Goal: Find specific page/section: Find specific page/section

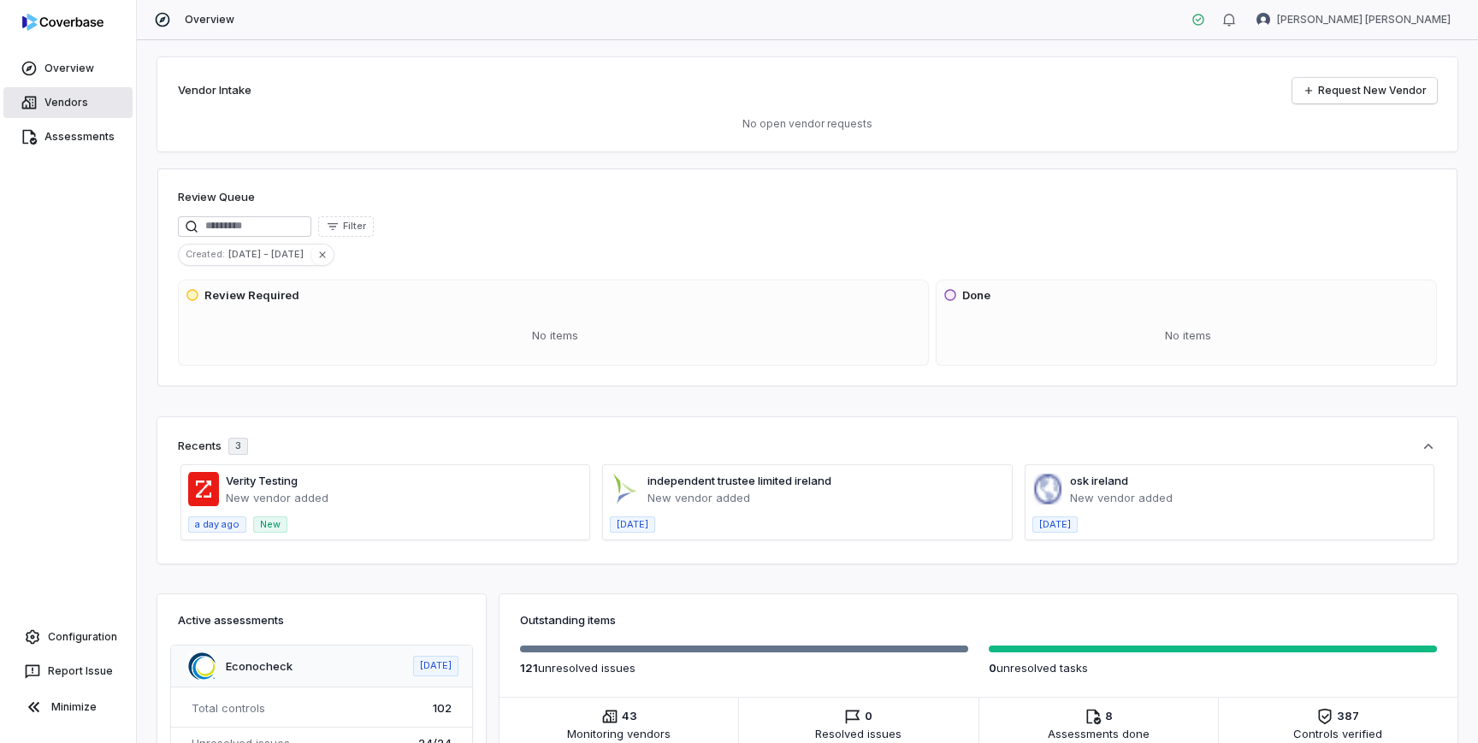
click at [70, 97] on link "Vendors" at bounding box center [67, 102] width 129 height 31
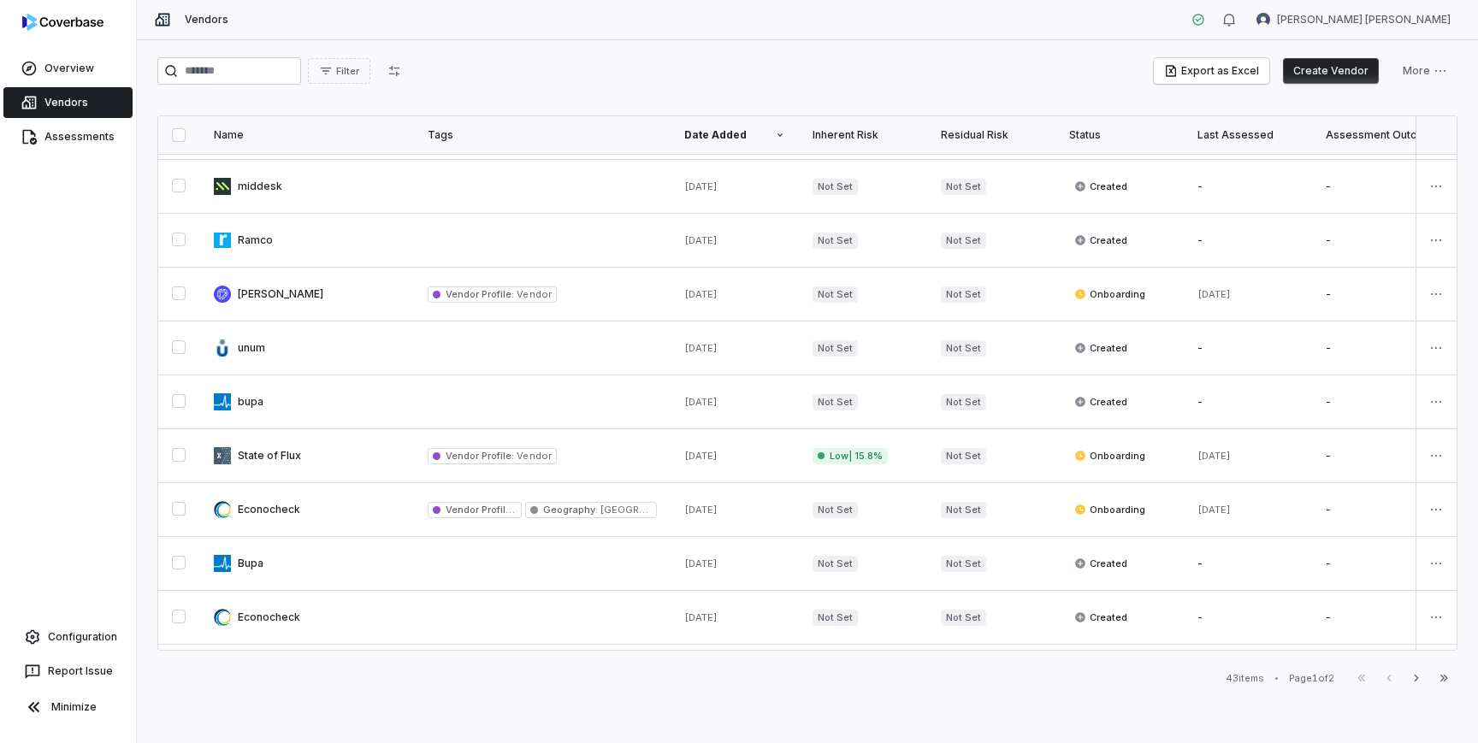
scroll to position [699, 0]
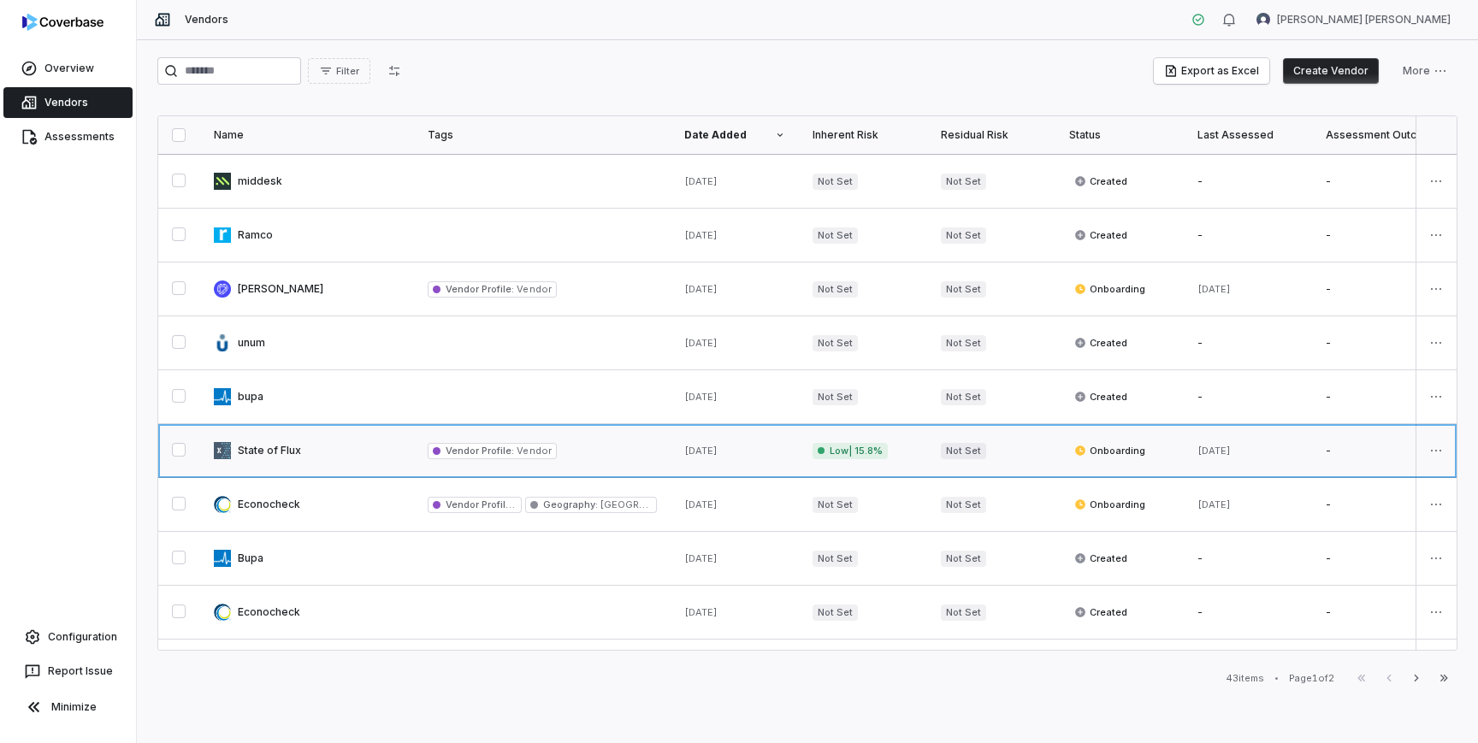
click at [262, 445] on link at bounding box center [307, 450] width 214 height 53
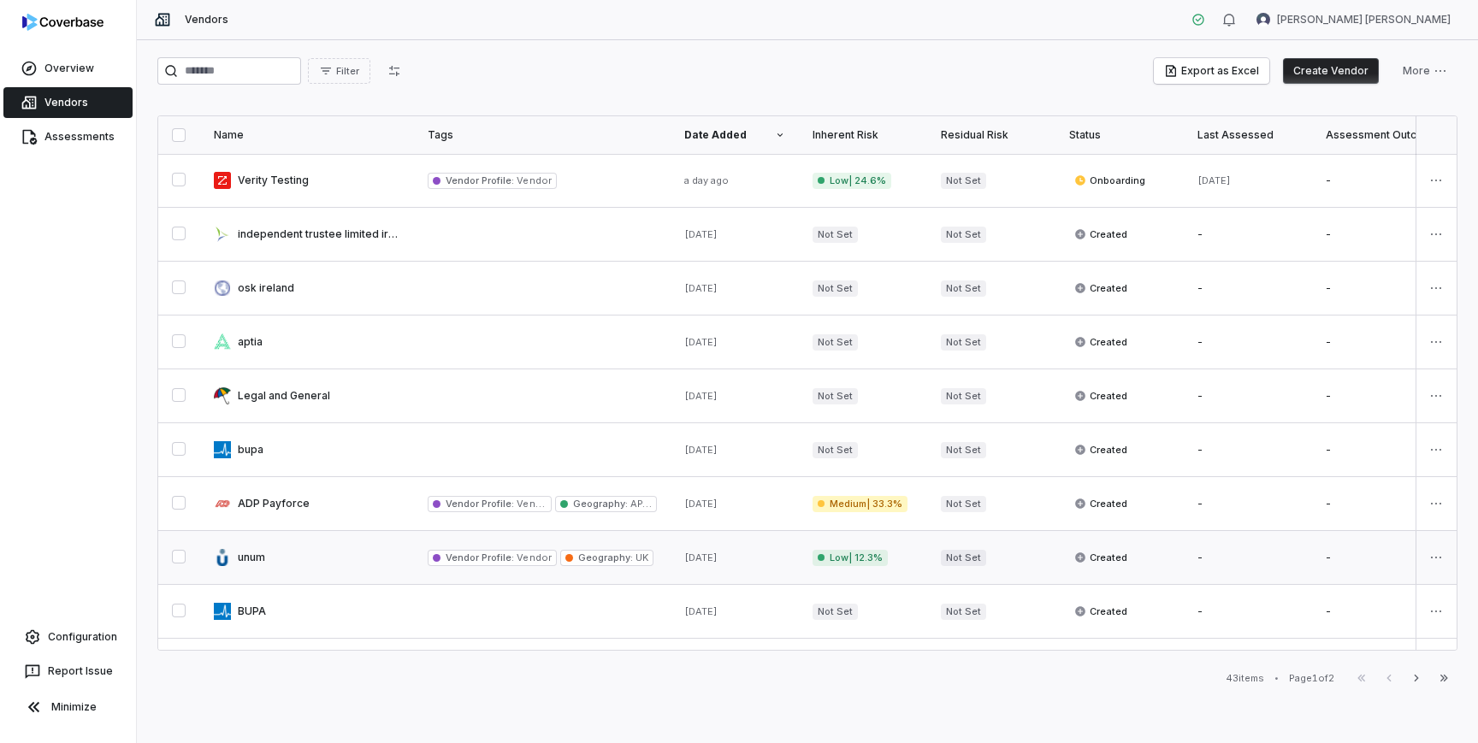
click at [236, 556] on link at bounding box center [307, 557] width 214 height 53
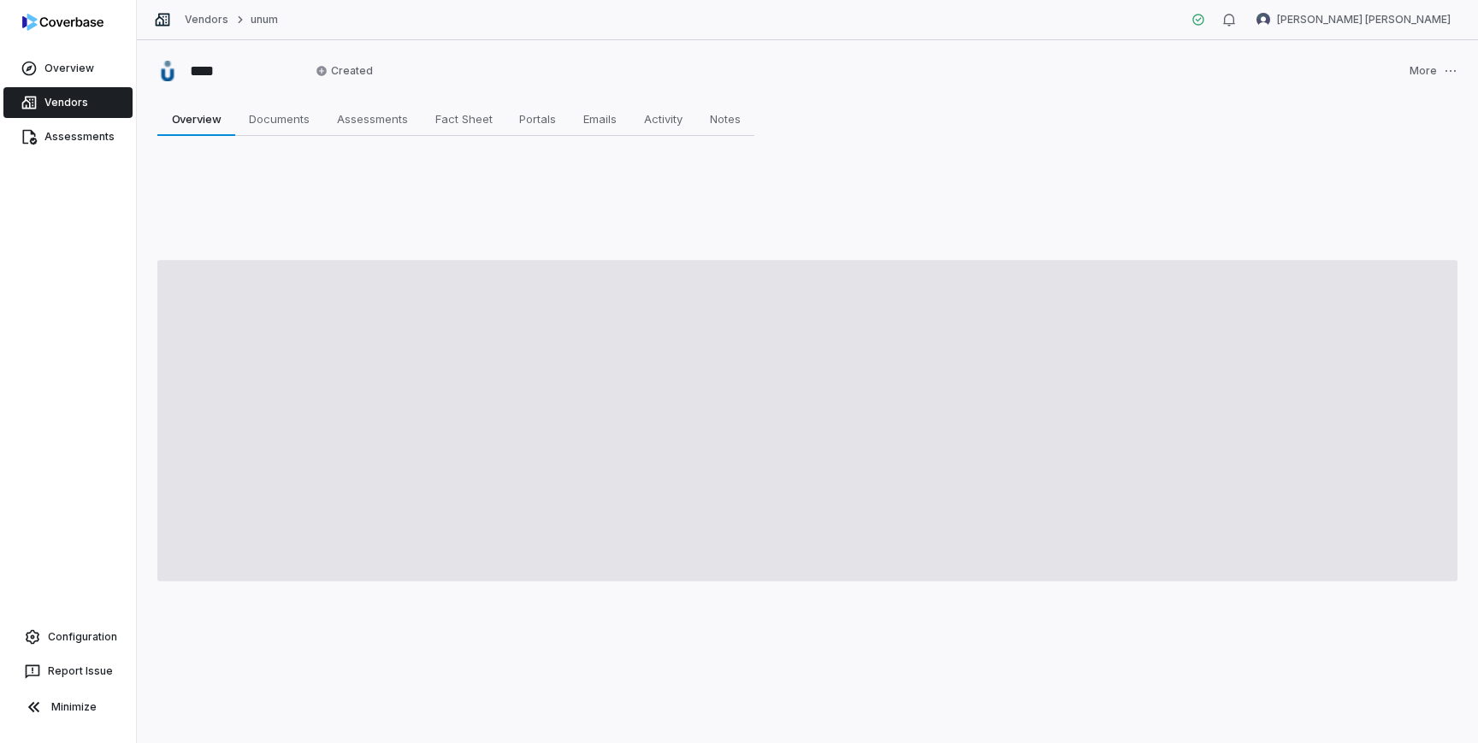
type textarea "*"
